Goal: Task Accomplishment & Management: Manage account settings

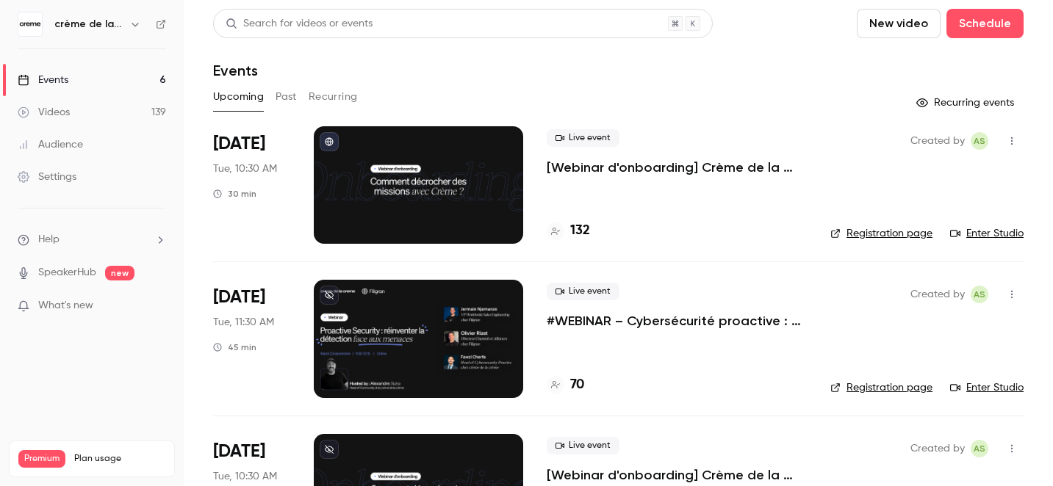
click at [632, 321] on p "#WEBINAR – Cybersécurité proactive : une nouvelle ère pour la détection des men…" at bounding box center [677, 321] width 260 height 18
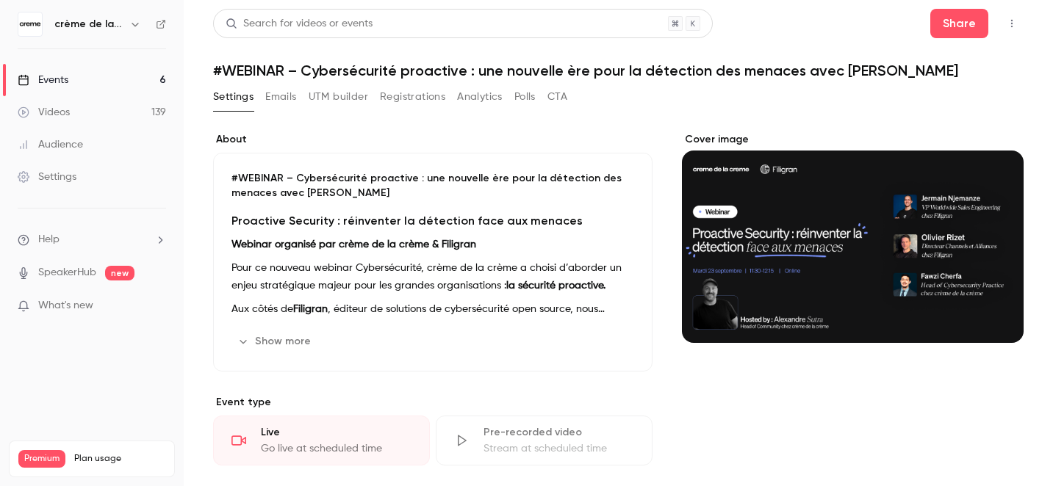
click at [406, 99] on button "Registrations" at bounding box center [412, 97] width 65 height 24
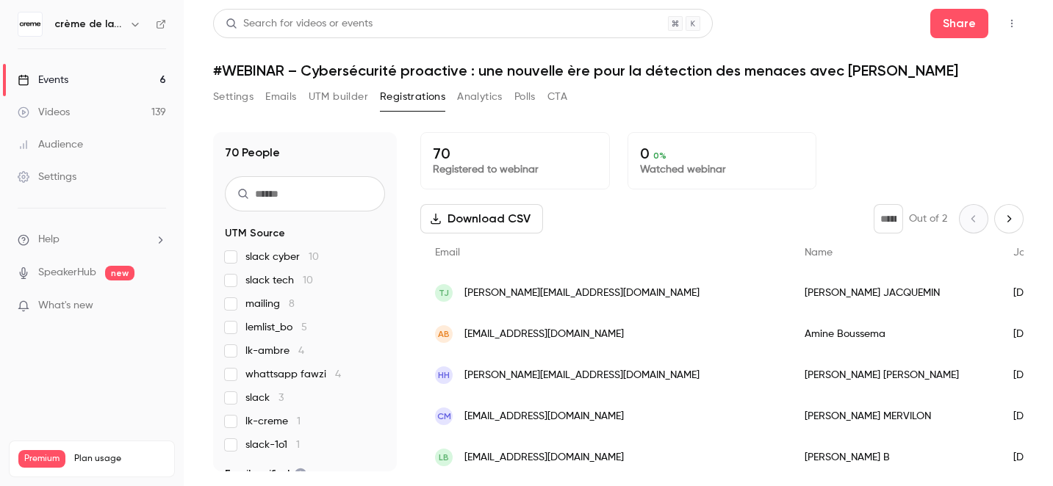
click at [284, 353] on span "lk-ambre 4" at bounding box center [274, 351] width 59 height 15
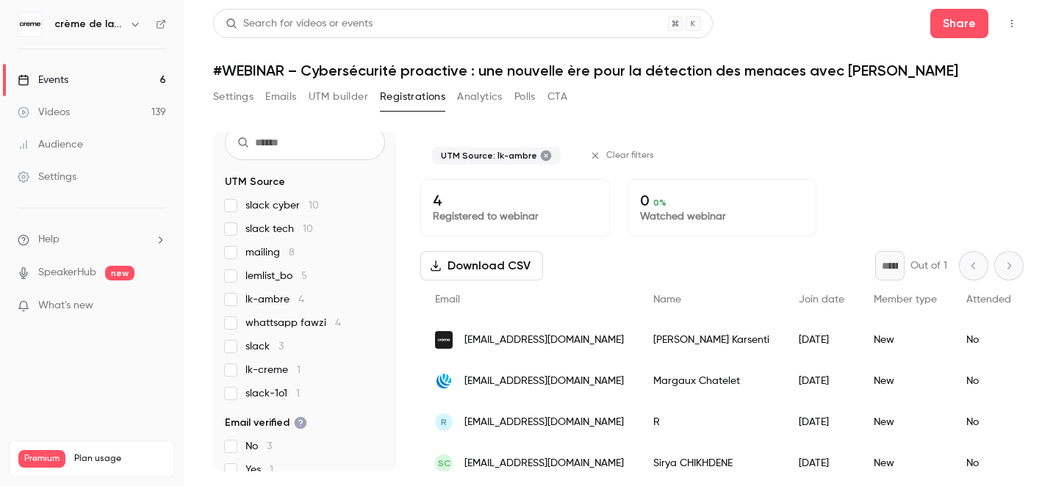
scroll to position [49, 0]
click at [262, 260] on span "mailing 8" at bounding box center [269, 255] width 49 height 15
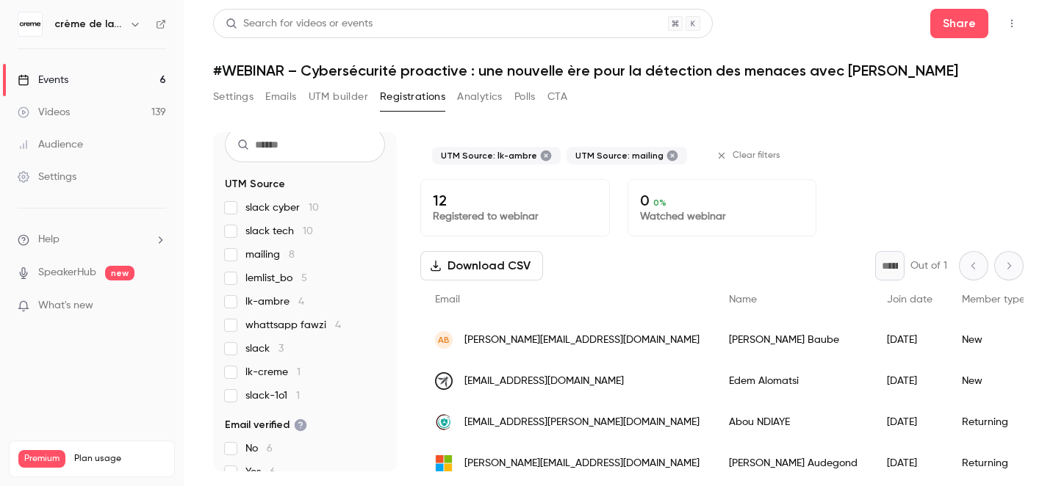
click at [262, 281] on span "lemlist_bo 5" at bounding box center [276, 278] width 62 height 15
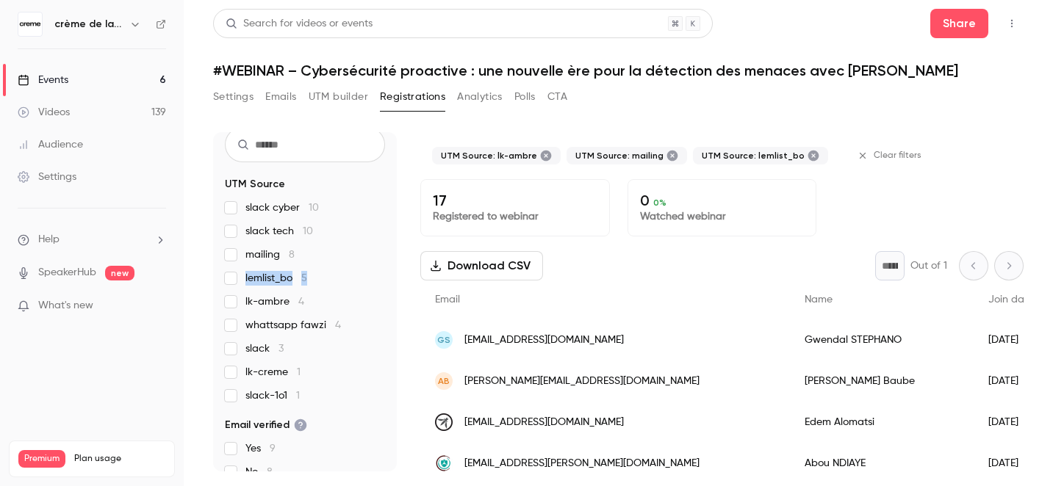
click at [262, 281] on span "lemlist_bo 5" at bounding box center [276, 278] width 62 height 15
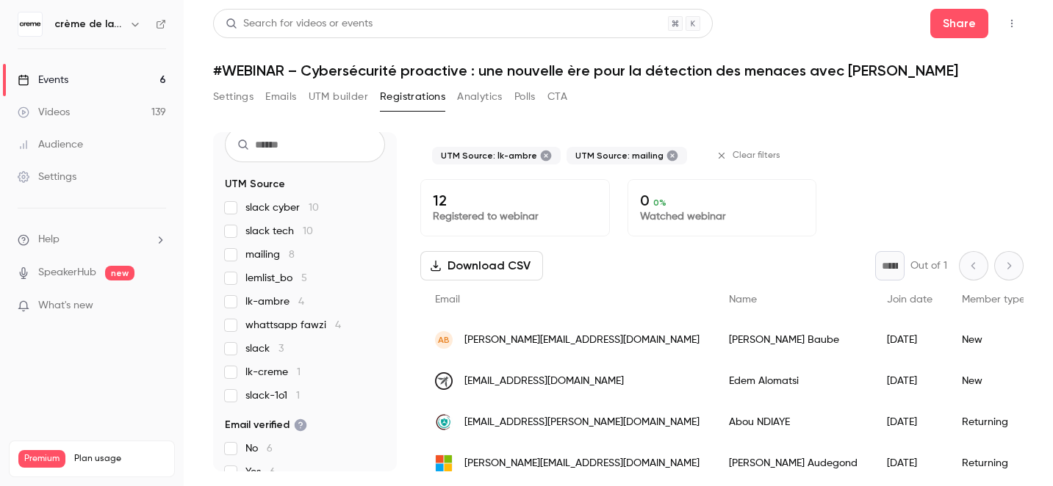
click at [255, 253] on span "mailing 8" at bounding box center [269, 255] width 49 height 15
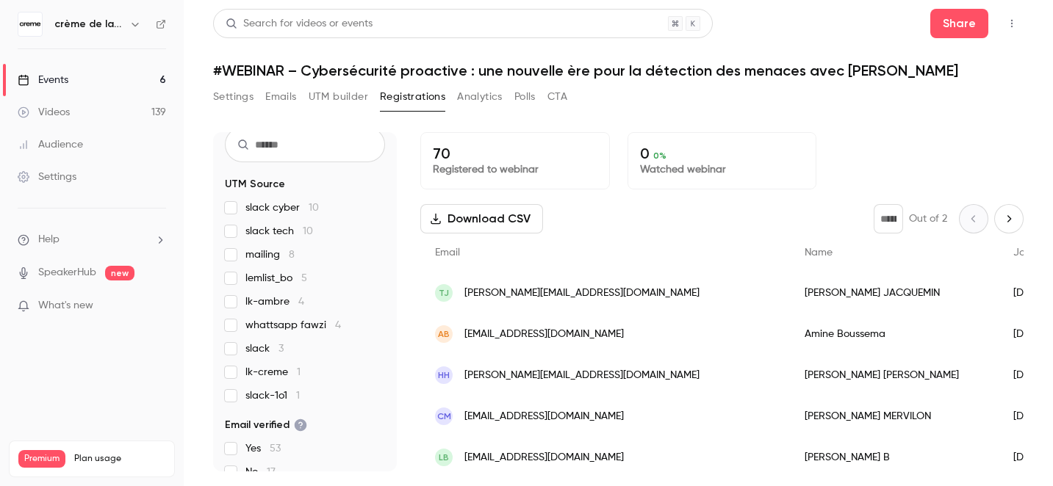
click at [264, 256] on span "mailing 8" at bounding box center [269, 255] width 49 height 15
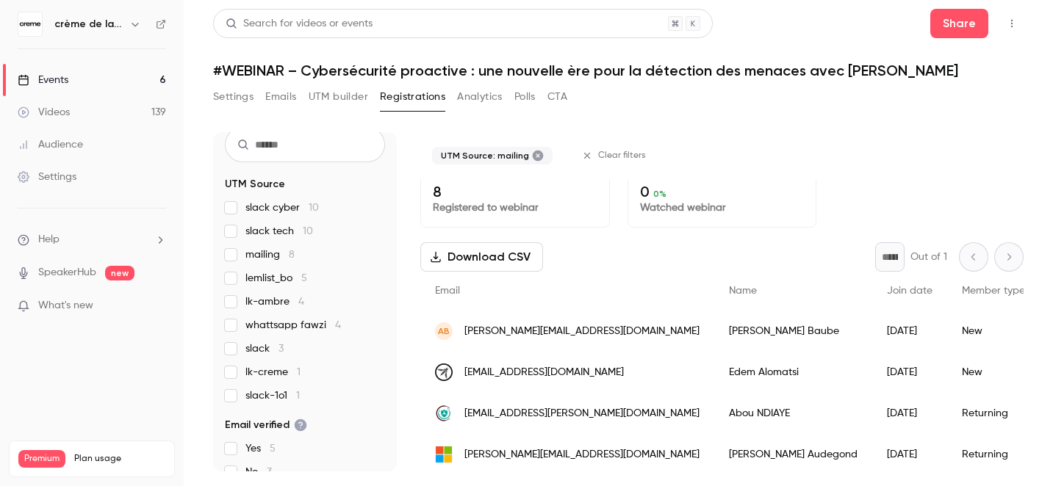
scroll to position [0, 0]
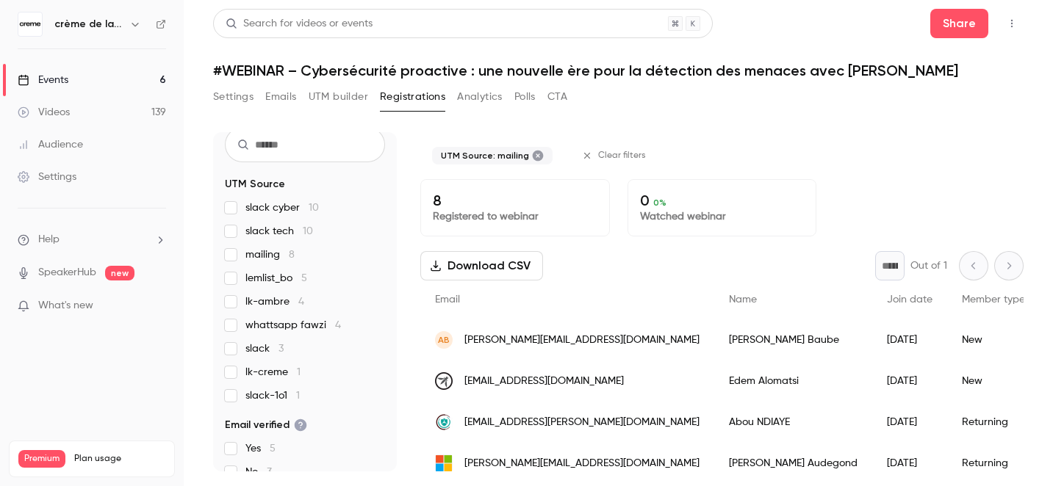
click at [281, 300] on span "lk-ambre 4" at bounding box center [274, 302] width 59 height 15
click at [262, 255] on span "mailing 8" at bounding box center [269, 255] width 49 height 15
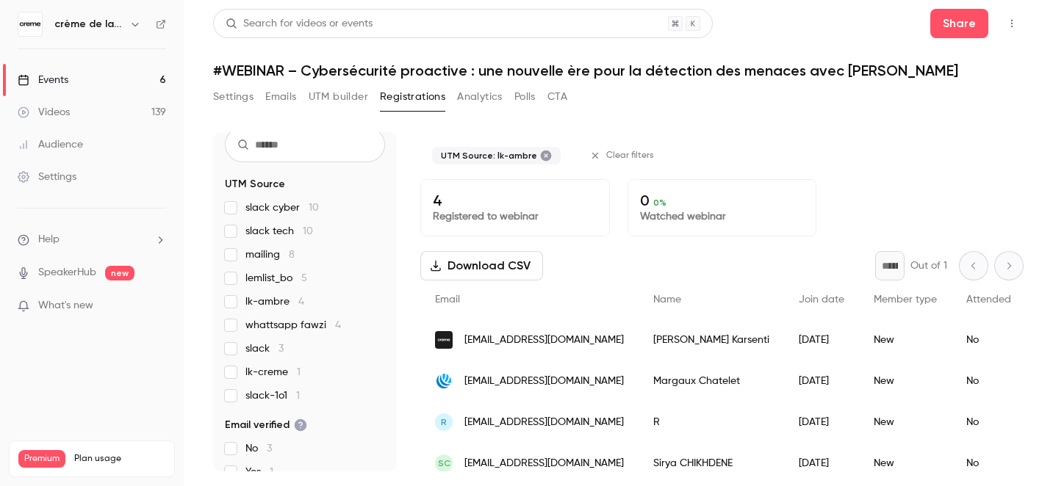
scroll to position [12, 0]
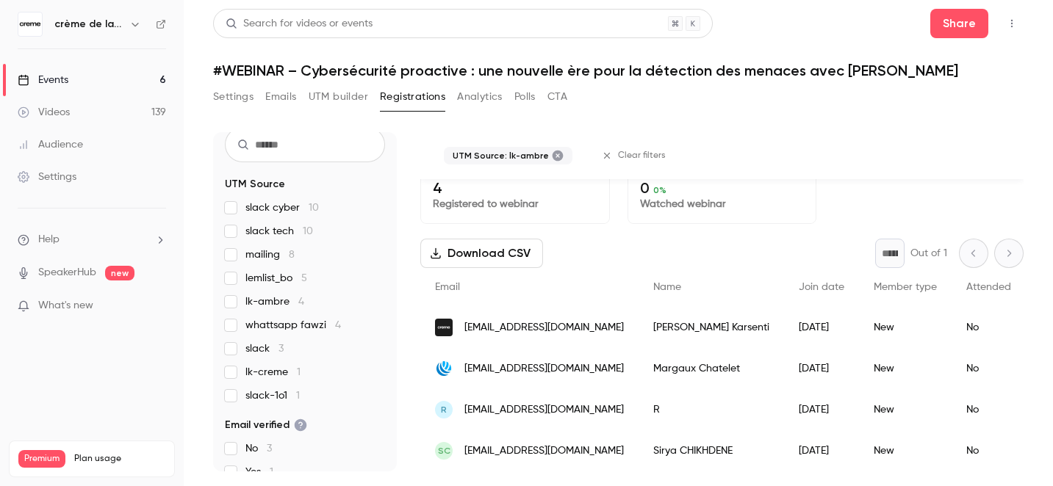
click at [276, 395] on span "slack-1o1 1" at bounding box center [272, 396] width 54 height 15
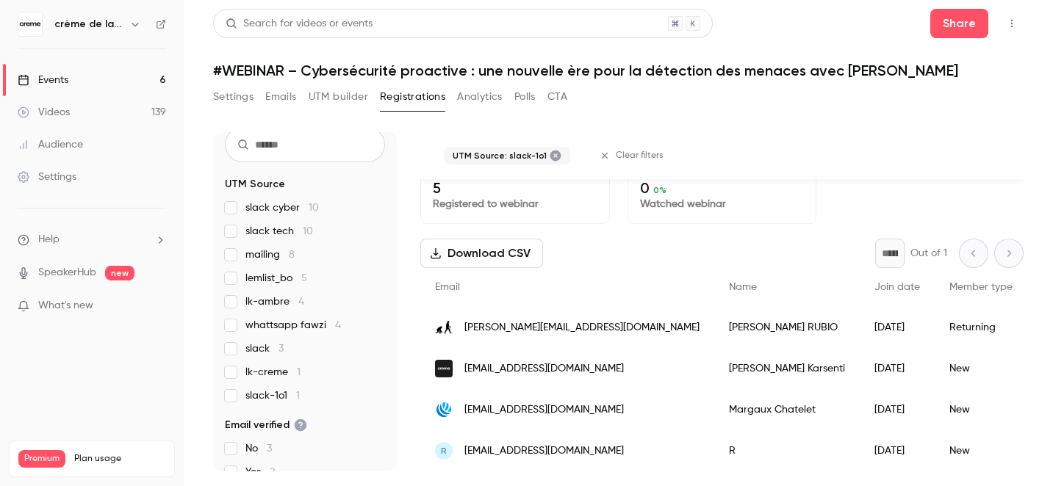
scroll to position [0, 0]
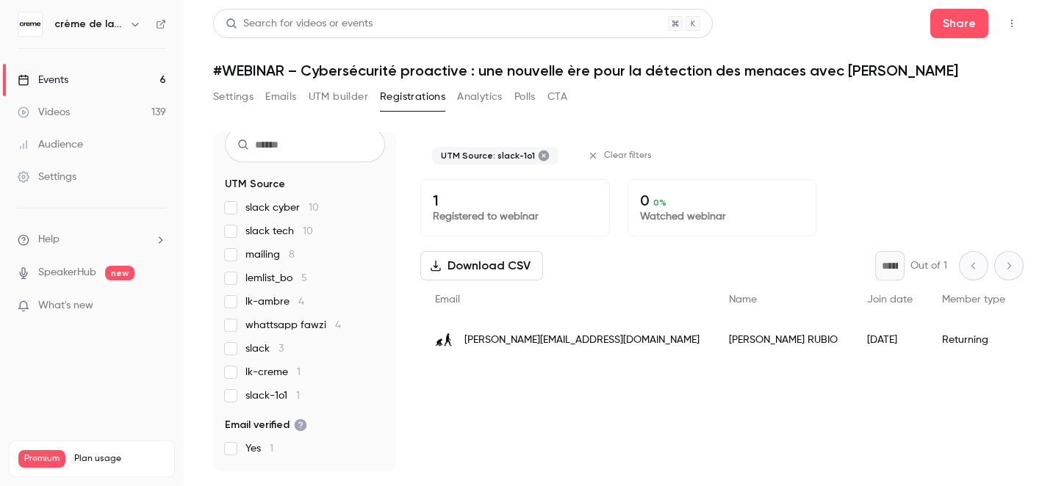
click at [244, 400] on label "slack-1o1 1" at bounding box center [305, 396] width 160 height 15
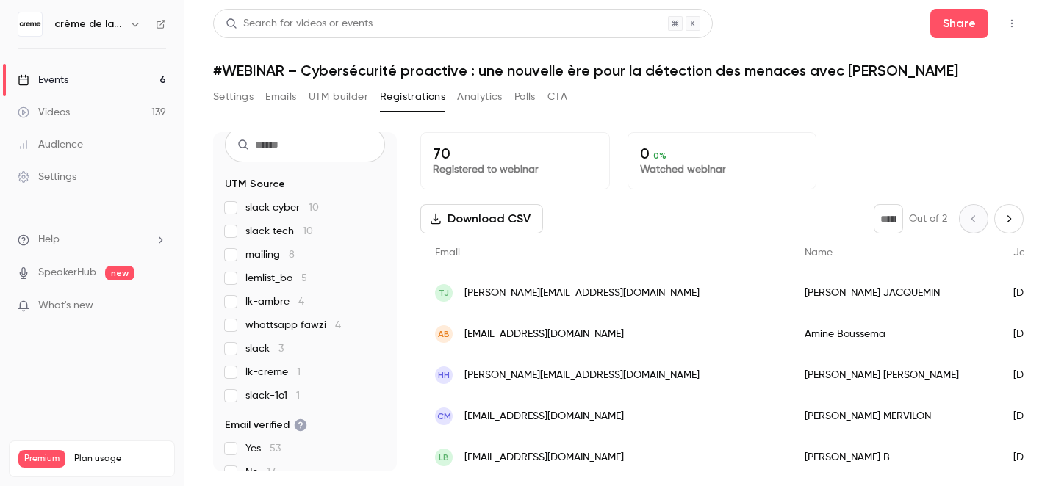
click at [271, 372] on span "lk-creme 1" at bounding box center [272, 372] width 55 height 15
